Goal: Task Accomplishment & Management: Use online tool/utility

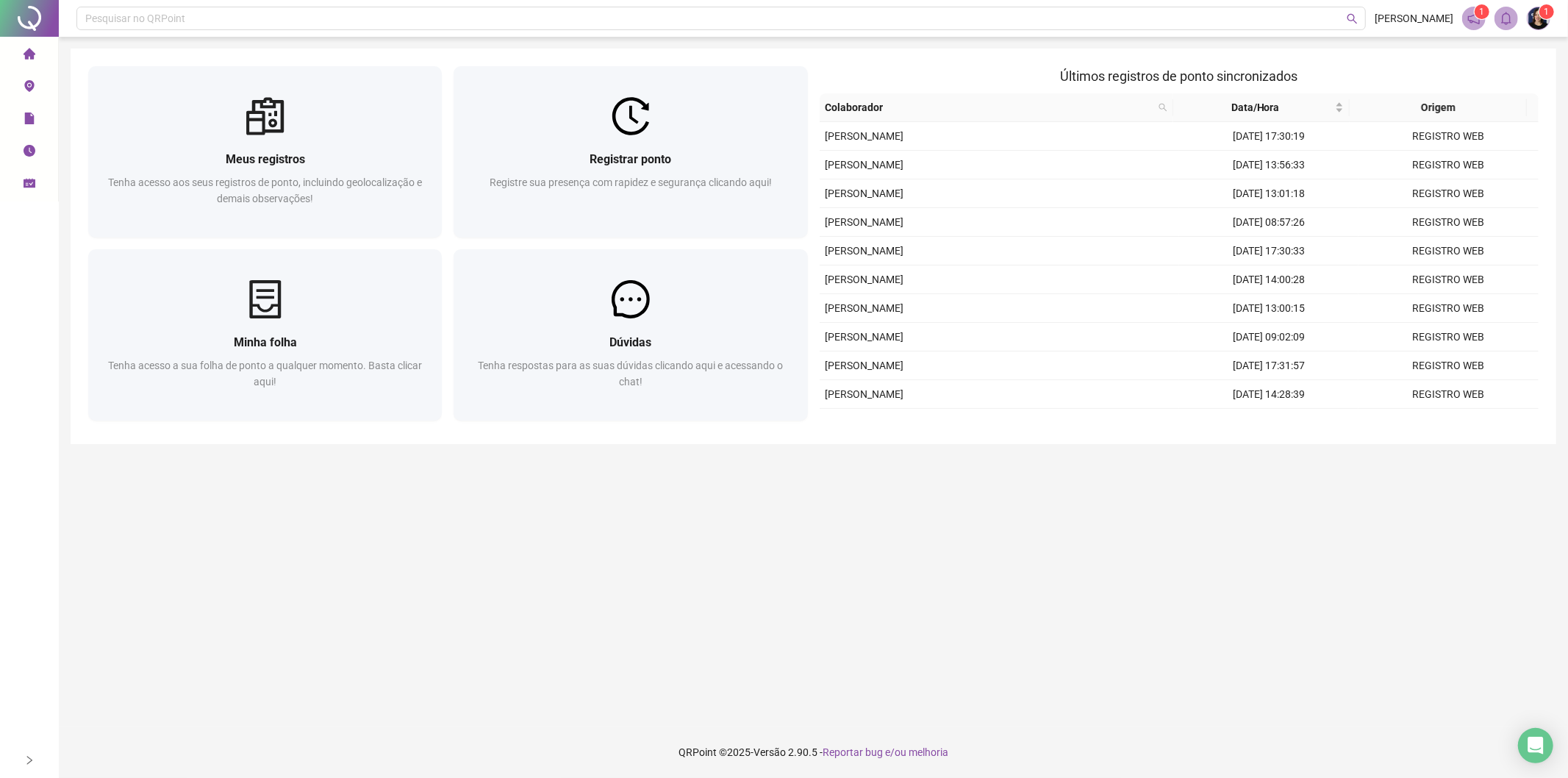
click at [672, 148] on div "Registrar ponto Registre sua presença com rapidez e segurança clicando aqui!" at bounding box center [630, 186] width 354 height 102
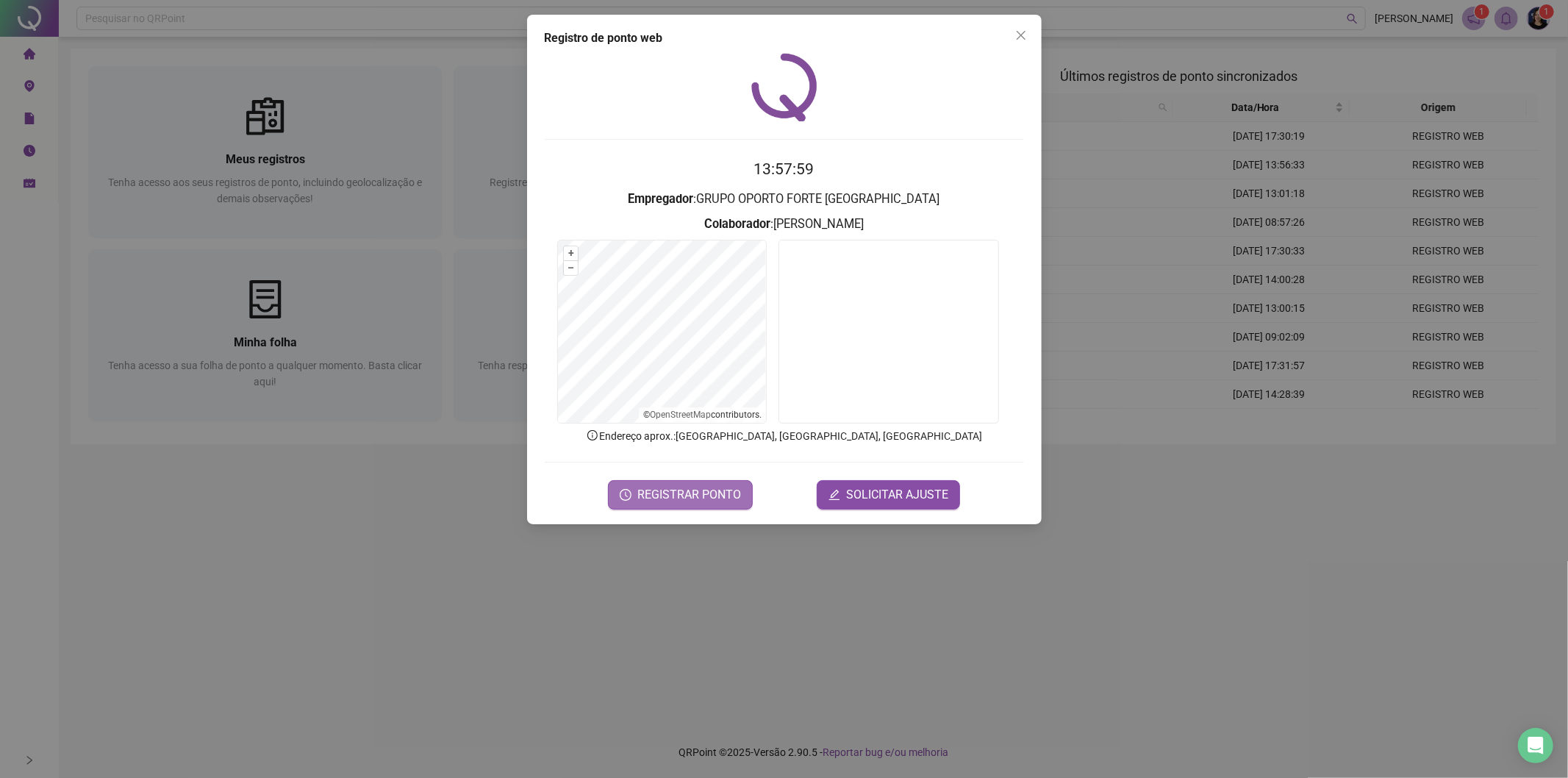
click at [665, 493] on span "REGISTRAR PONTO" at bounding box center [688, 494] width 104 height 17
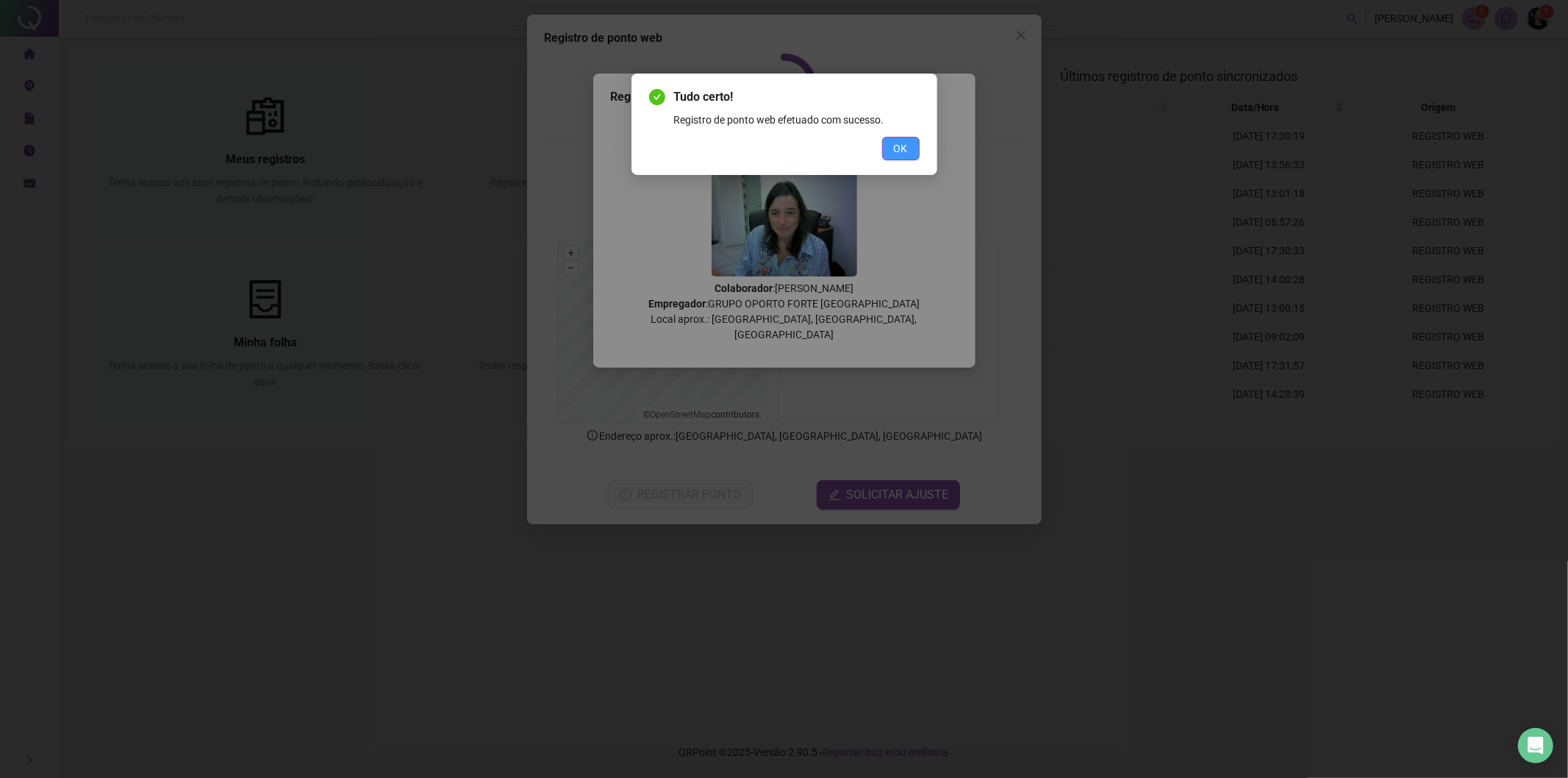
click at [900, 156] on span "OK" at bounding box center [900, 148] width 14 height 16
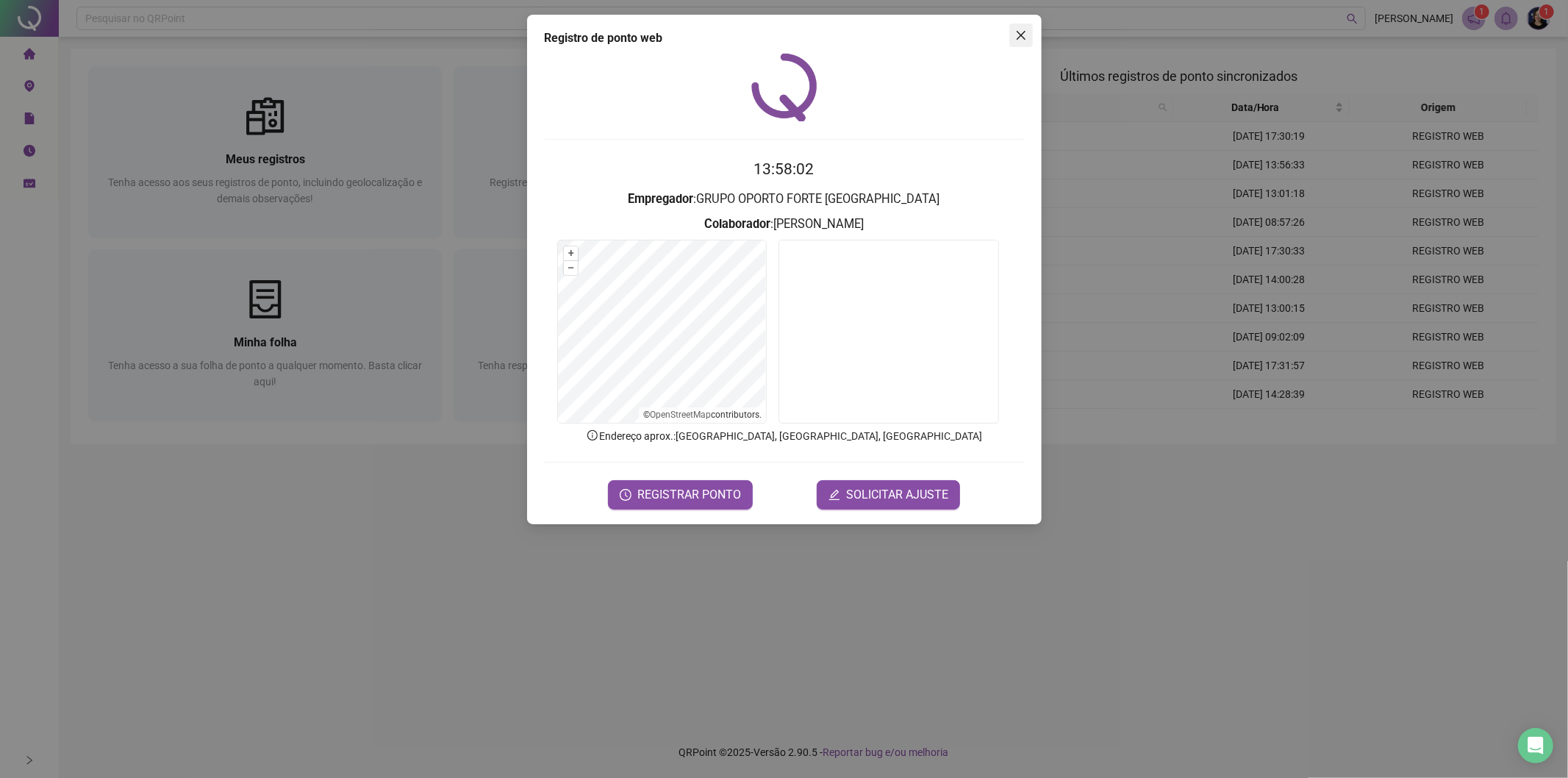
click at [1011, 31] on span "Close" at bounding box center [1021, 35] width 24 height 12
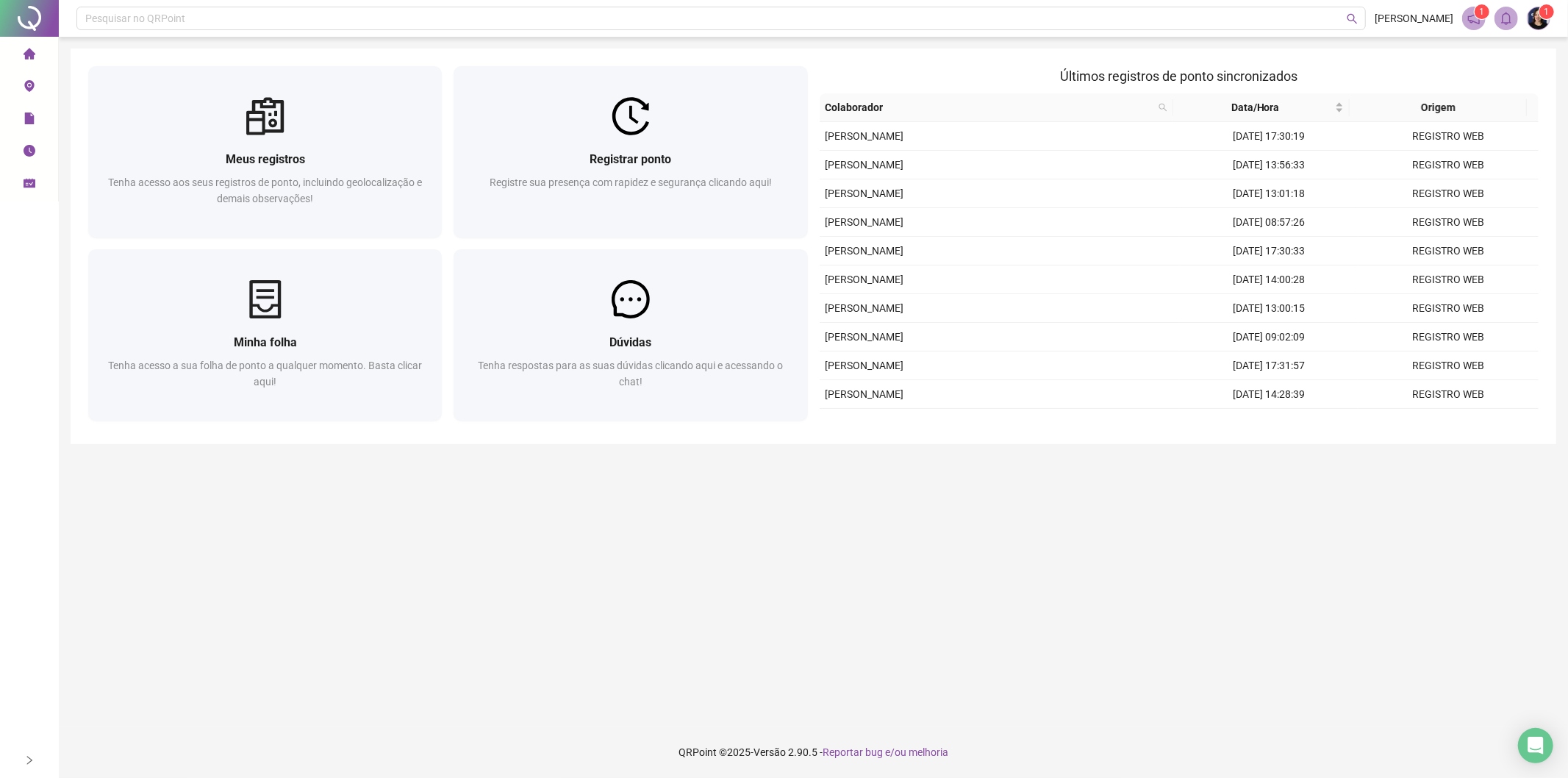
click at [31, 187] on icon "schedule" at bounding box center [29, 183] width 12 height 9
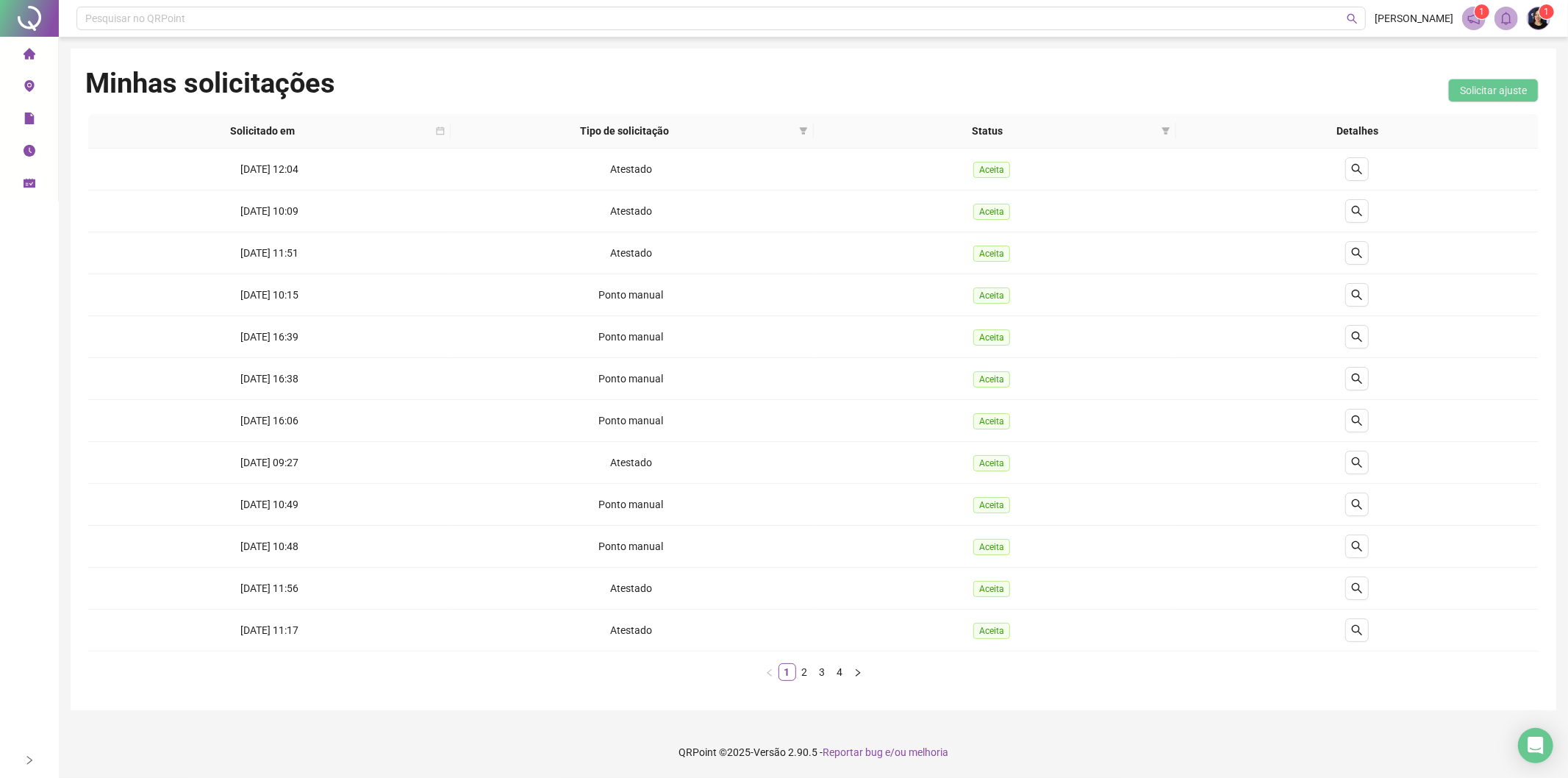
click at [35, 51] on div "Página inicial" at bounding box center [29, 55] width 12 height 31
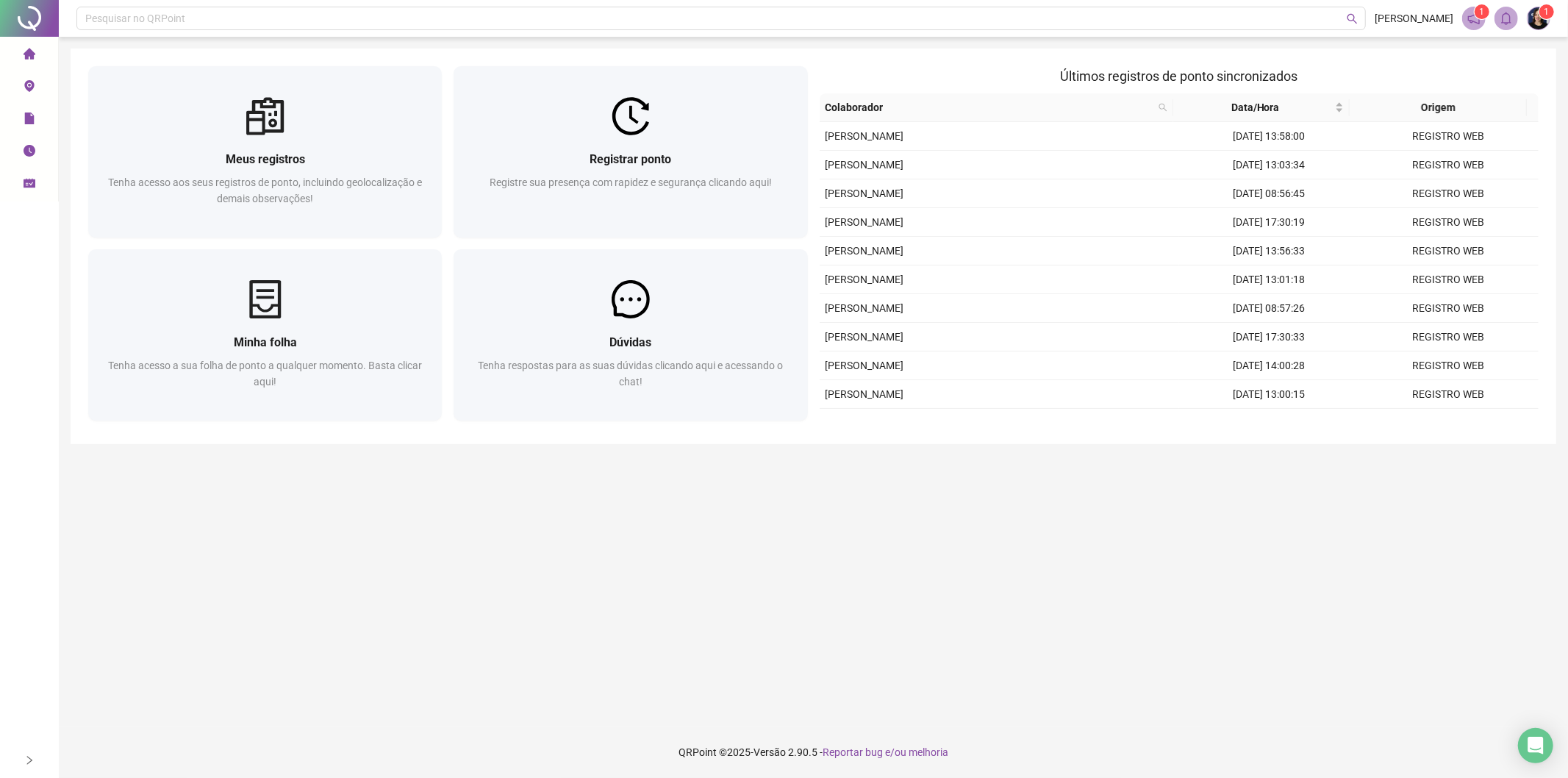
click at [22, 187] on li "Minhas solicitações" at bounding box center [28, 183] width 52 height 29
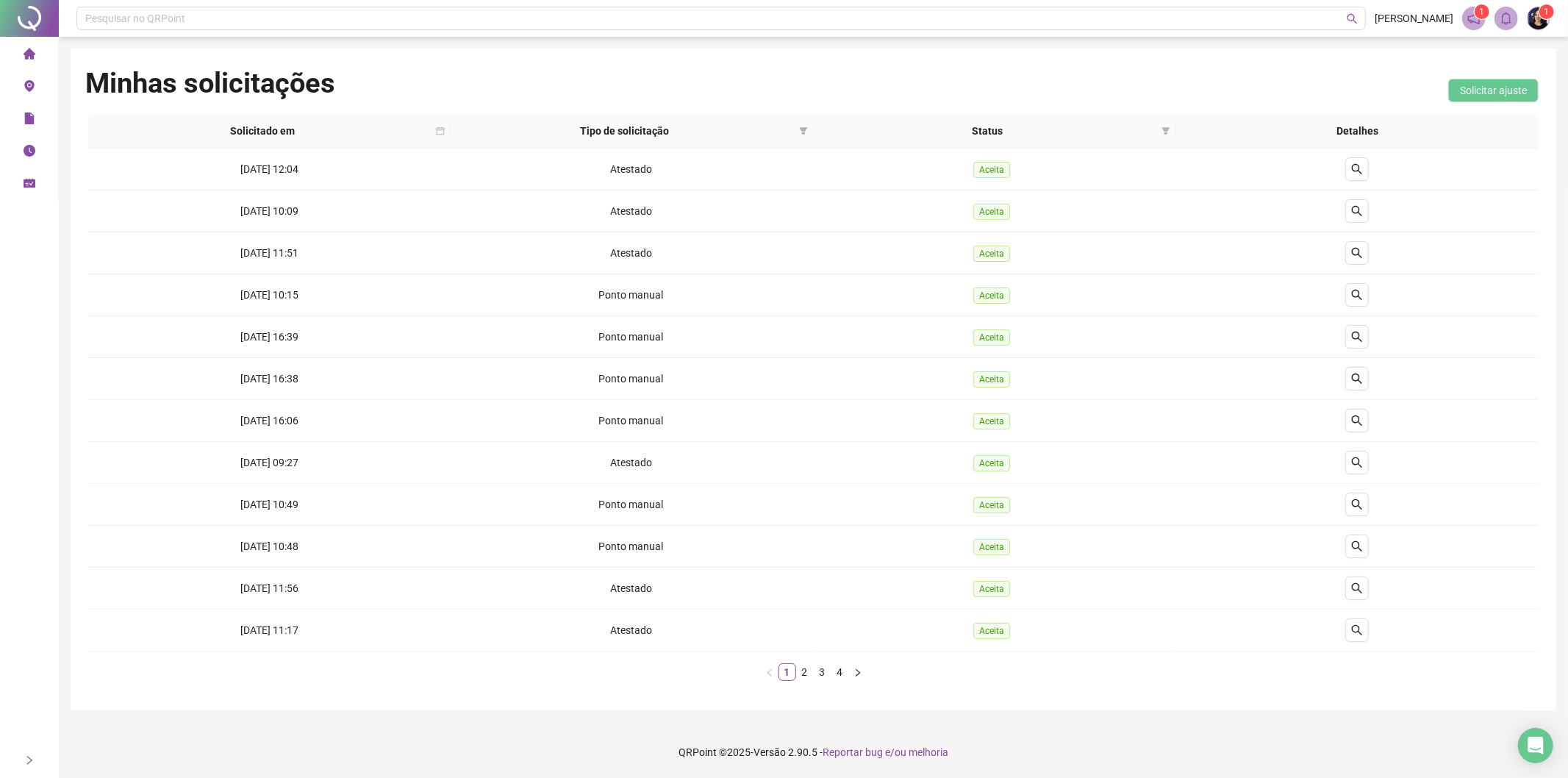
click at [26, 51] on icon "home" at bounding box center [28, 53] width 12 height 11
